Goal: Find contact information: Find contact information

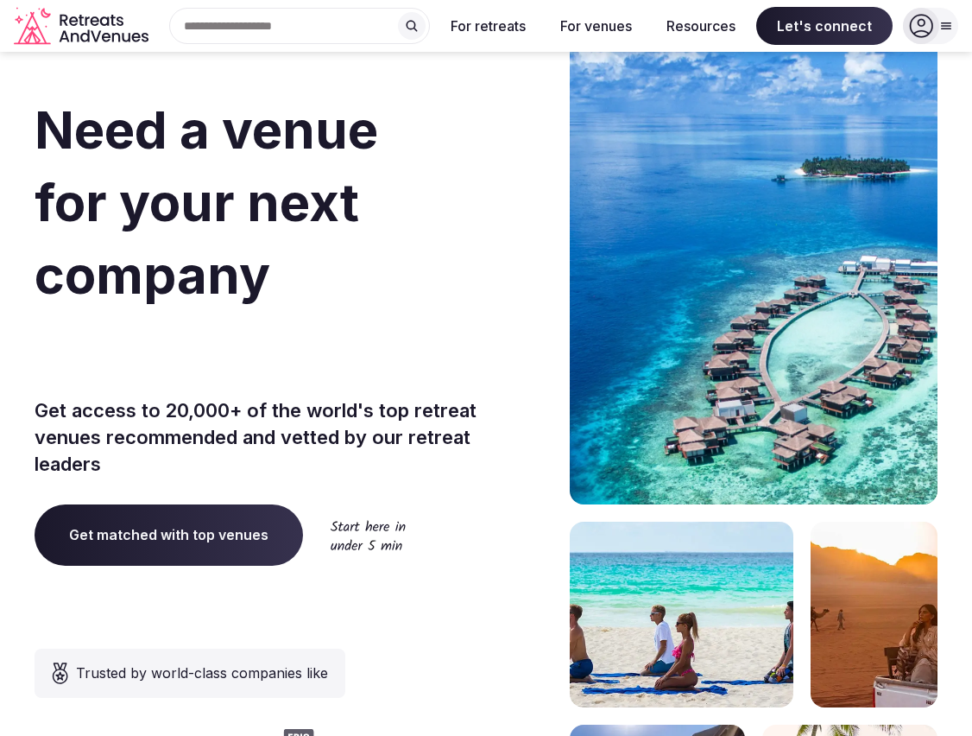
click at [482, 241] on div "Need a venue for your next company incentive trip? Get access to 20,000+ of the…" at bounding box center [486, 517] width 903 height 1040
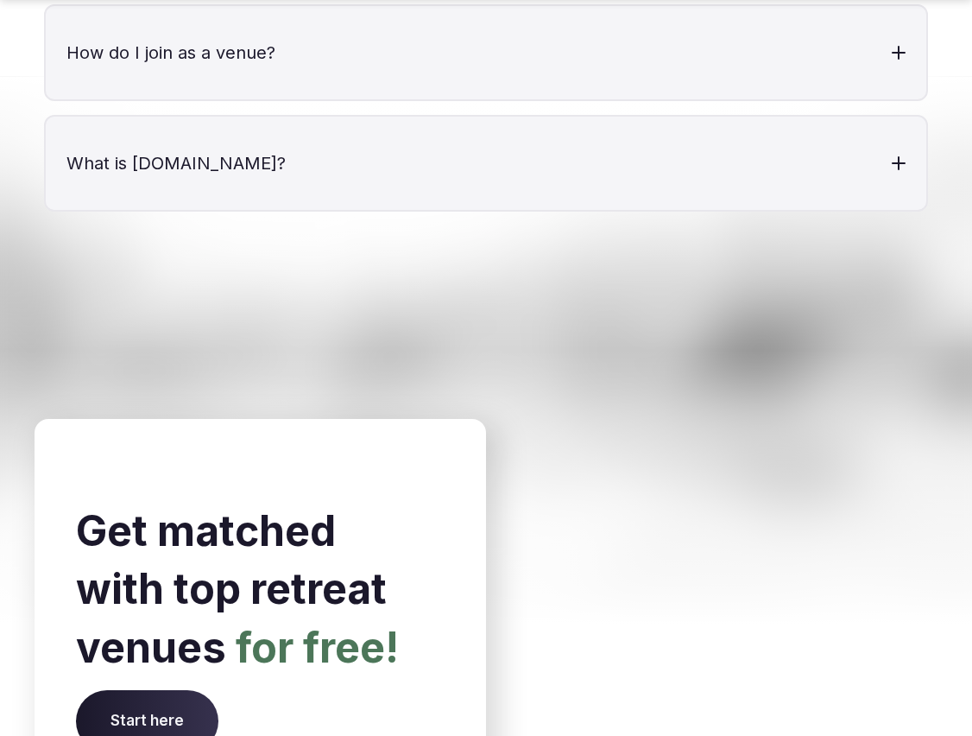
scroll to position [7244, 0]
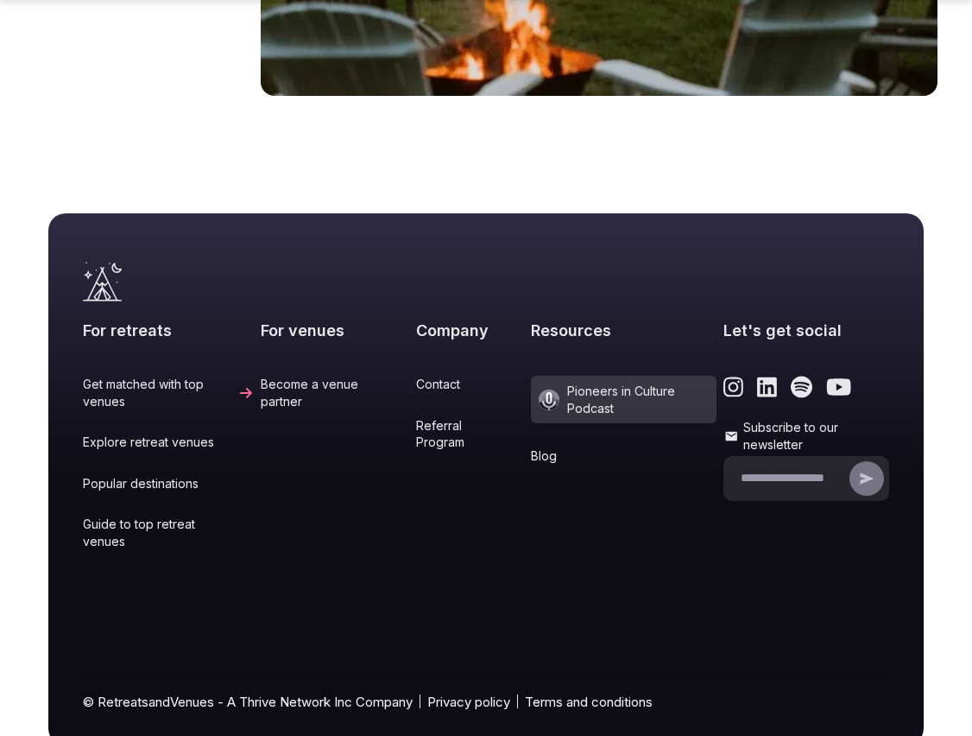
drag, startPoint x: 407, startPoint y: 326, endPoint x: 400, endPoint y: 336, distance: 12.5
click at [416, 376] on link "Contact" at bounding box center [470, 384] width 108 height 17
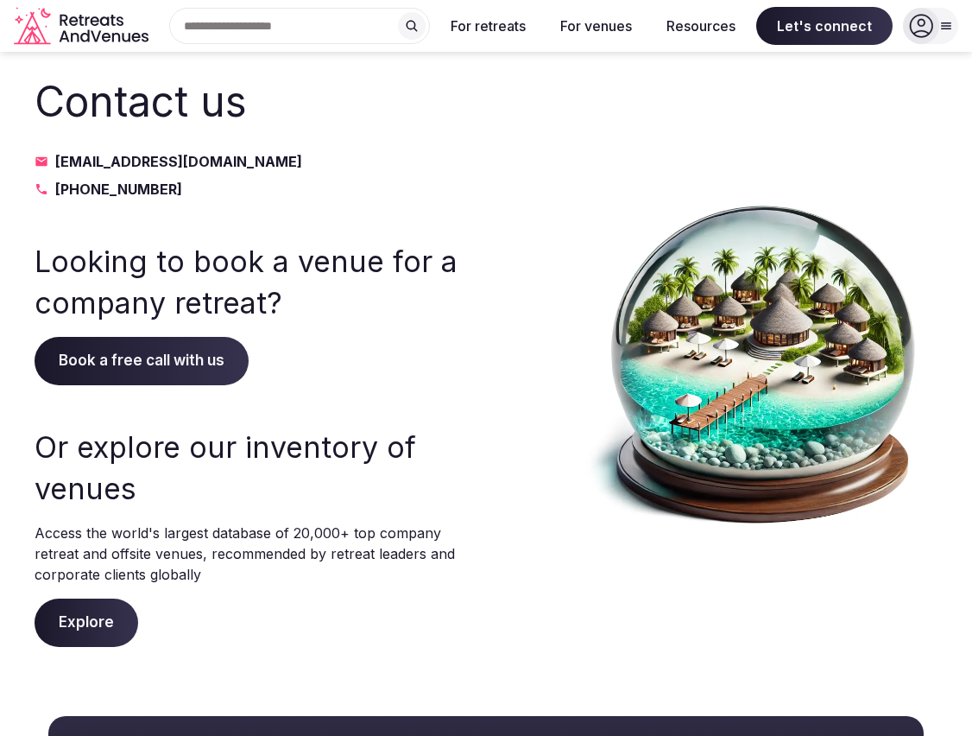
click at [336, 322] on h3 "Looking to book a venue for a company retreat?" at bounding box center [252, 282] width 434 height 82
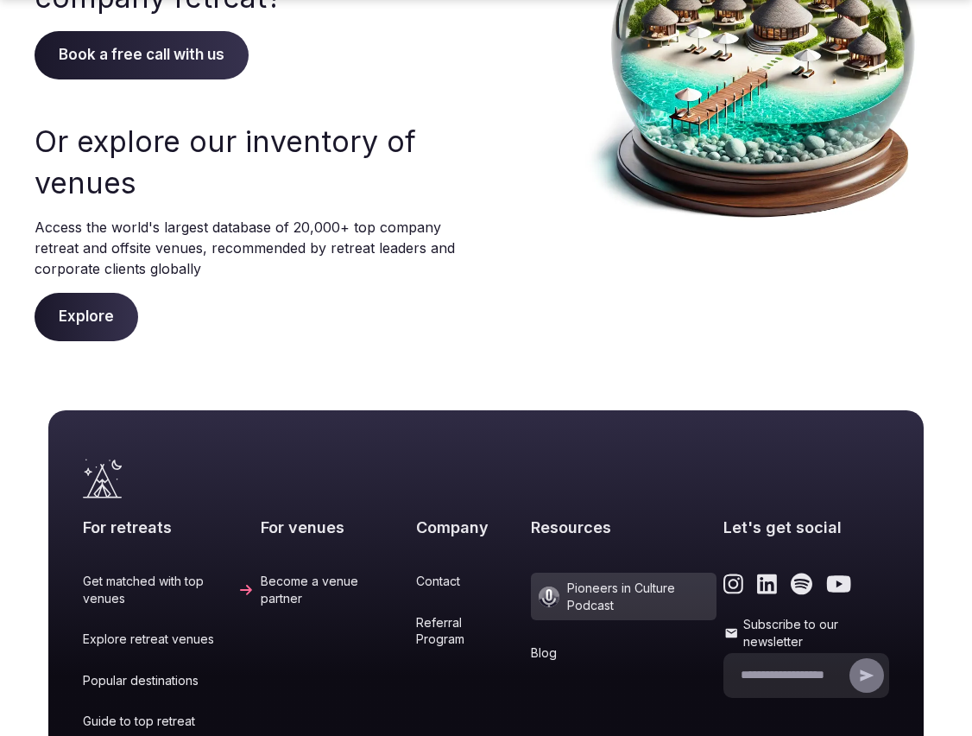
scroll to position [129, 0]
